Goal: Obtain resource: Download file/media

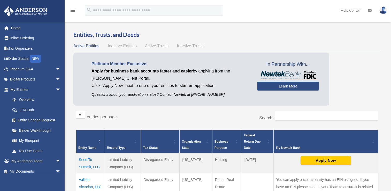
click at [83, 178] on td "Vallejo Victorian, LLC" at bounding box center [90, 186] width 29 height 27
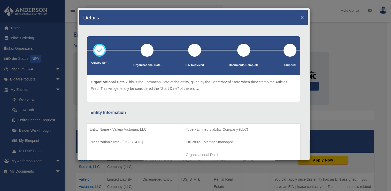
click at [300, 17] on button "×" at bounding box center [301, 16] width 3 height 5
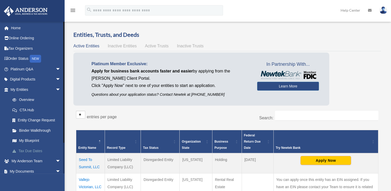
click at [36, 149] on link "Tax Due Dates" at bounding box center [37, 150] width 61 height 10
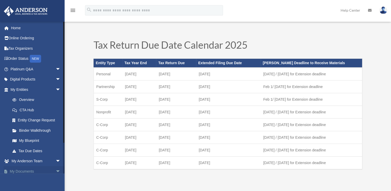
click at [33, 168] on link "My Documents arrow_drop_down" at bounding box center [36, 171] width 65 height 10
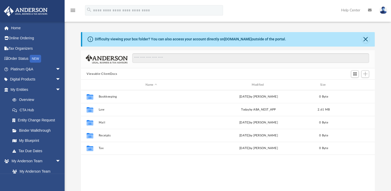
scroll to position [113, 289]
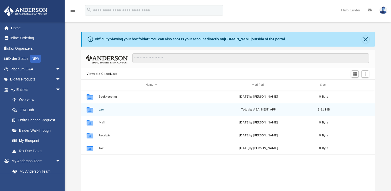
click at [101, 108] on button "Law" at bounding box center [151, 109] width 105 height 3
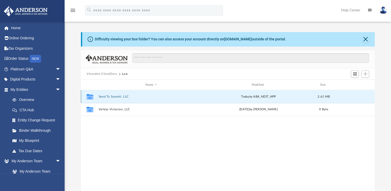
click at [106, 96] on button "Seed To Summit, LLC" at bounding box center [151, 96] width 105 height 3
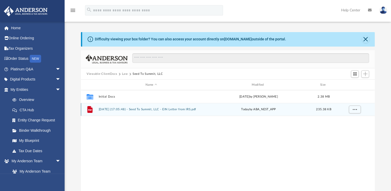
click at [107, 109] on button "2025.09.22 (17:05:48) - Seed To Summit, LLC - EIN Letter from IRS.pdf" at bounding box center [151, 108] width 105 height 3
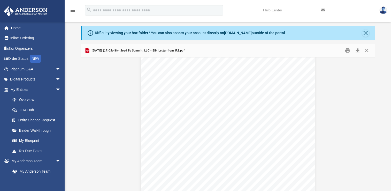
scroll to position [0, 0]
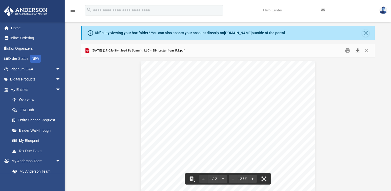
click at [357, 50] on button "Download" at bounding box center [357, 50] width 9 height 8
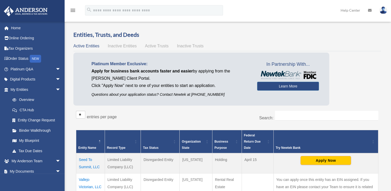
click at [88, 164] on td "Seed To Summit, LLC" at bounding box center [90, 163] width 29 height 20
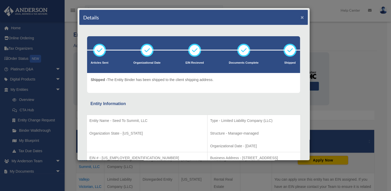
click at [300, 18] on button "×" at bounding box center [301, 16] width 3 height 5
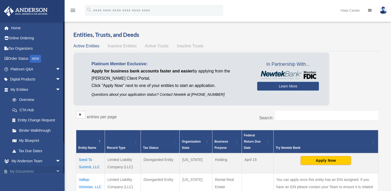
click at [23, 171] on link "My Documents arrow_drop_down" at bounding box center [36, 171] width 65 height 10
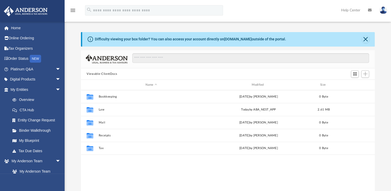
scroll to position [113, 289]
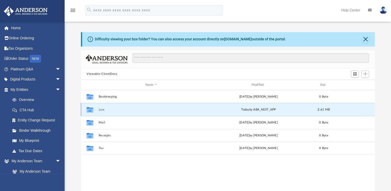
click at [101, 109] on button "Law" at bounding box center [151, 109] width 105 height 3
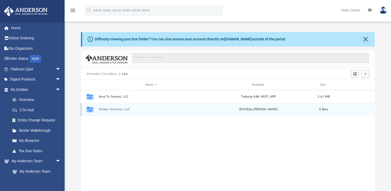
click at [104, 110] on button "Vallejo Victorian, LLC" at bounding box center [151, 108] width 105 height 3
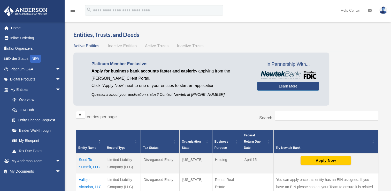
click at [89, 165] on td "Seed To Summit, LLC" at bounding box center [90, 163] width 29 height 20
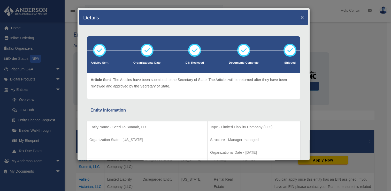
click at [300, 15] on button "×" at bounding box center [301, 16] width 3 height 5
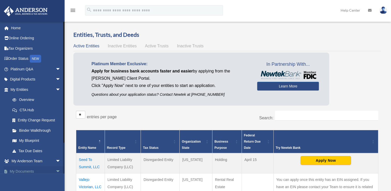
click at [24, 172] on link "My Documents arrow_drop_down" at bounding box center [36, 171] width 65 height 10
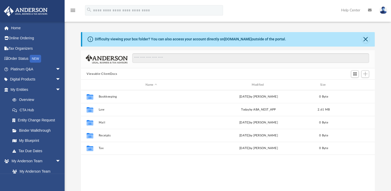
scroll to position [113, 289]
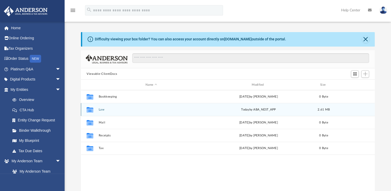
click at [100, 109] on button "Law" at bounding box center [151, 109] width 105 height 3
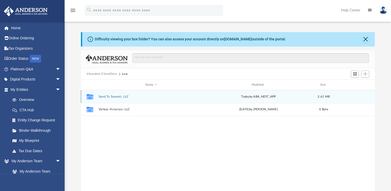
click at [106, 95] on div "Collaborated Folder Seed To Summit, LLC today by ABA_NEST_APP 2.61 MB" at bounding box center [228, 96] width 294 height 13
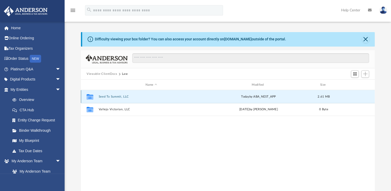
click at [107, 97] on button "Seed To Summit, LLC" at bounding box center [151, 96] width 105 height 3
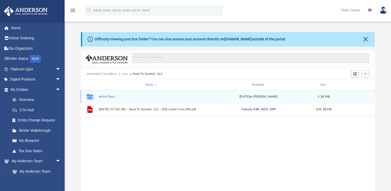
click at [106, 98] on button "Initial Docs" at bounding box center [151, 96] width 105 height 3
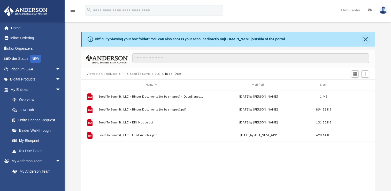
click at [108, 161] on div "File Seed To Summit, LLC - Binder Documents (to be shipped) - DocuSigned.pdf Th…" at bounding box center [228, 143] width 294 height 107
click at [27, 59] on link "Order Status NEW" at bounding box center [36, 58] width 65 height 11
